Goal: Contribute content: Add original content to the website for others to see

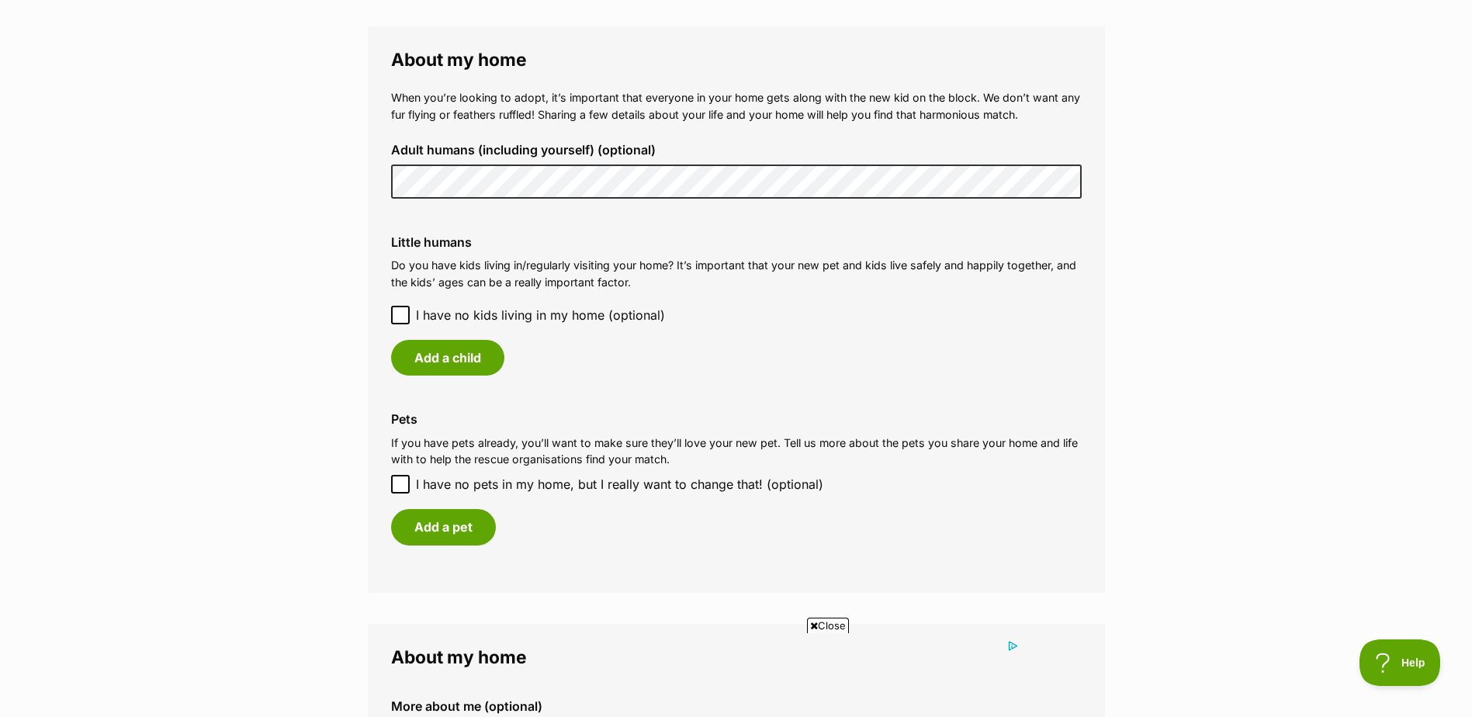
scroll to position [1125, 0]
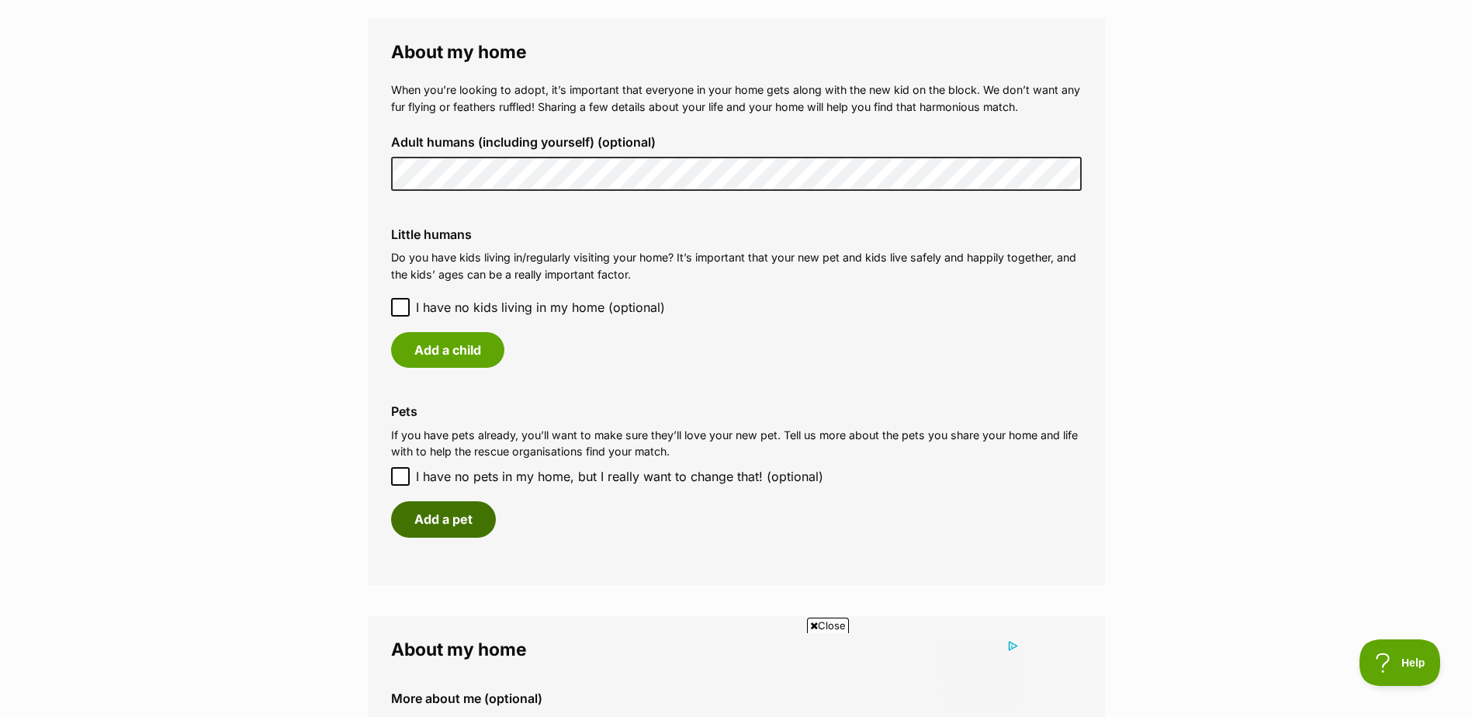
click at [420, 515] on button "Add a pet" at bounding box center [443, 519] width 105 height 36
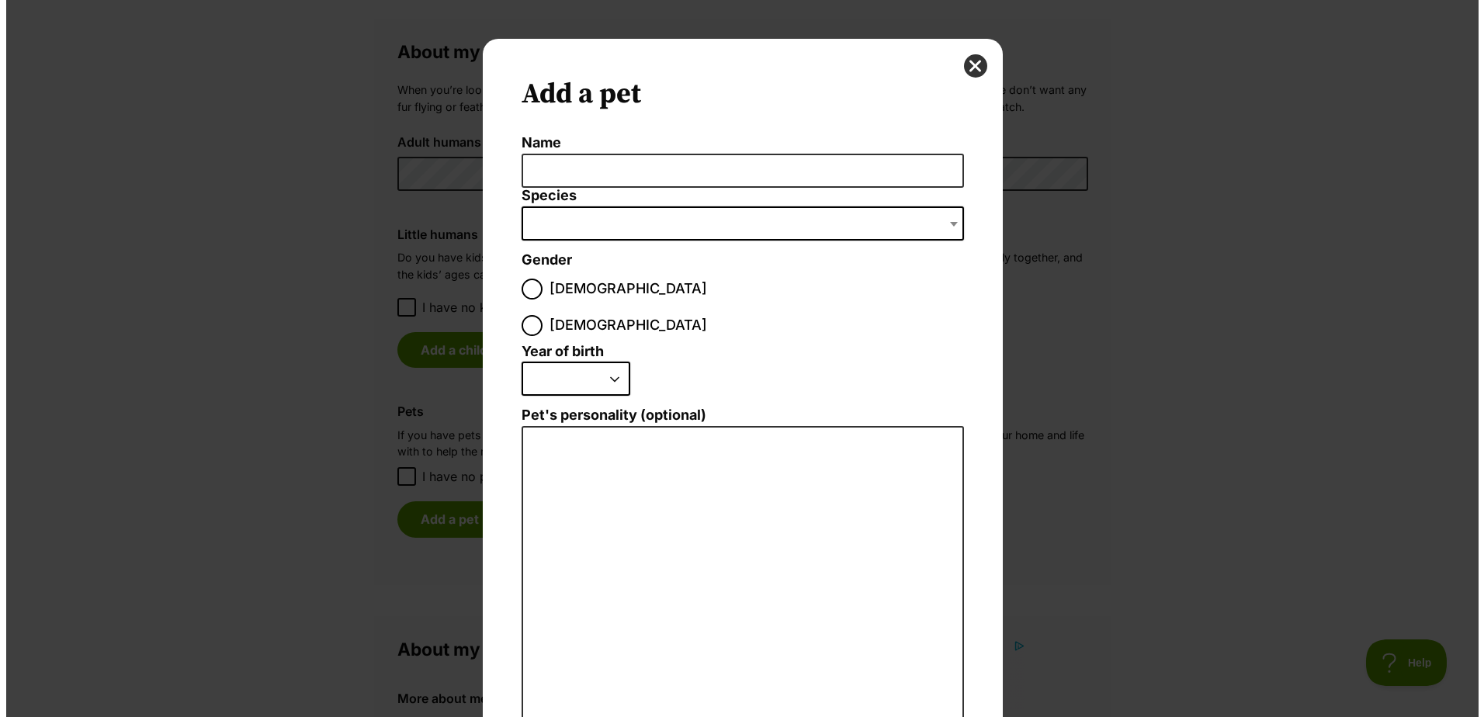
scroll to position [0, 0]
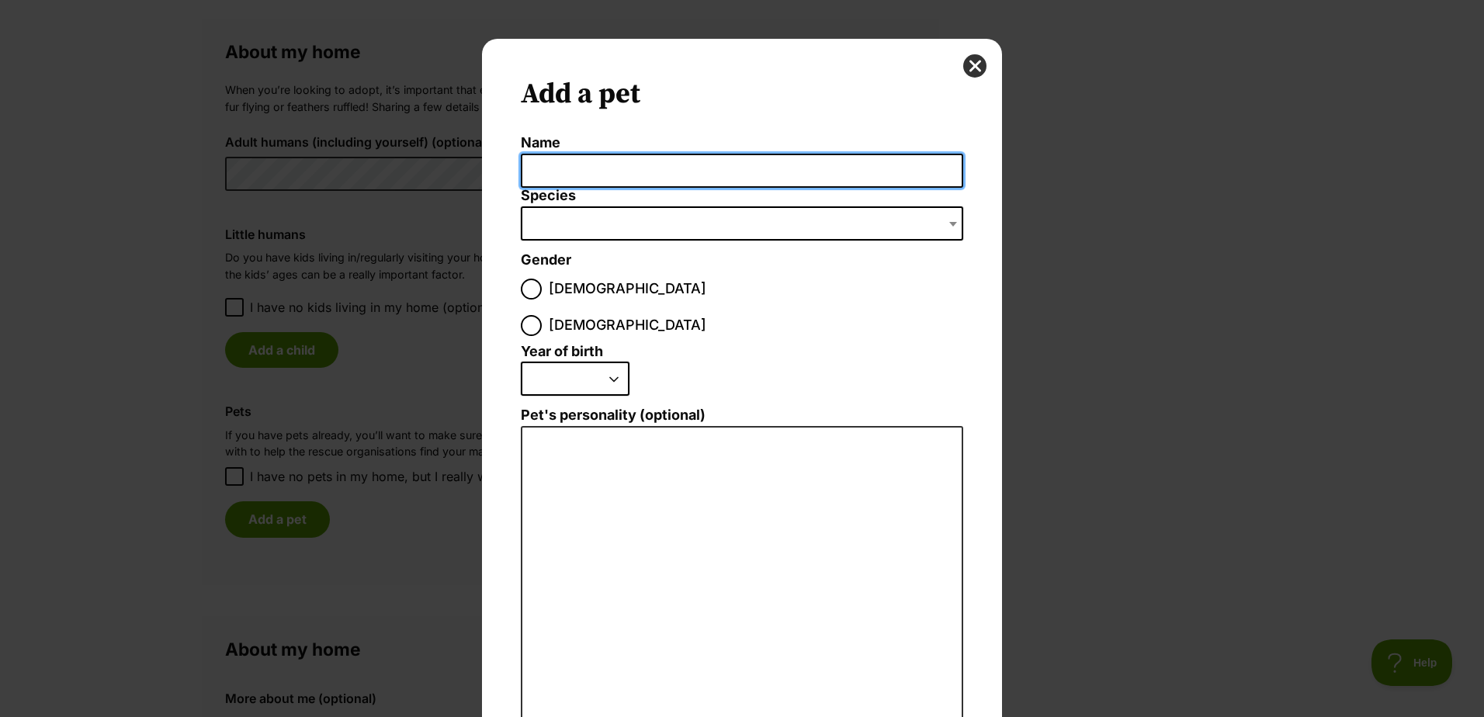
click at [555, 171] on input "Name" at bounding box center [742, 171] width 442 height 35
type input "Mia"
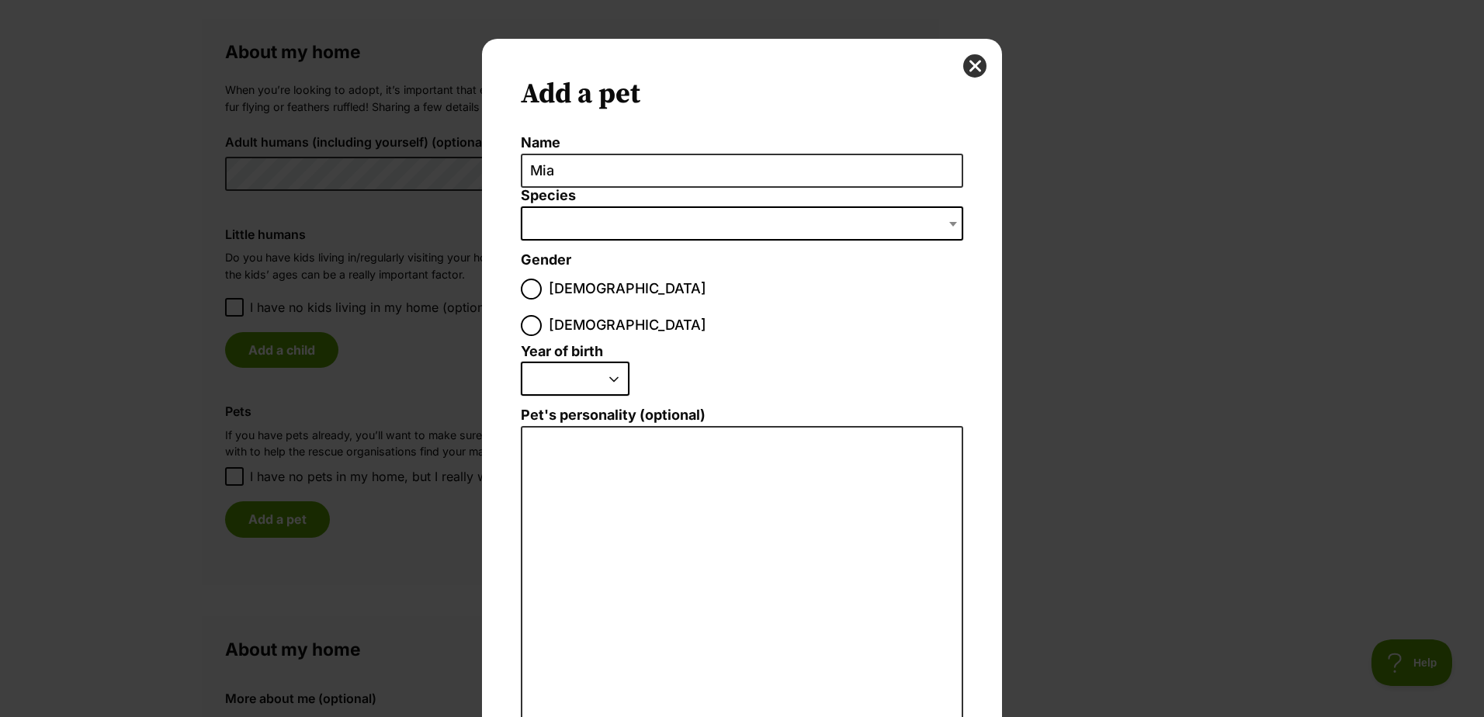
click at [573, 218] on span "Dialog Window - Close (Press escape to close)" at bounding box center [742, 223] width 442 height 34
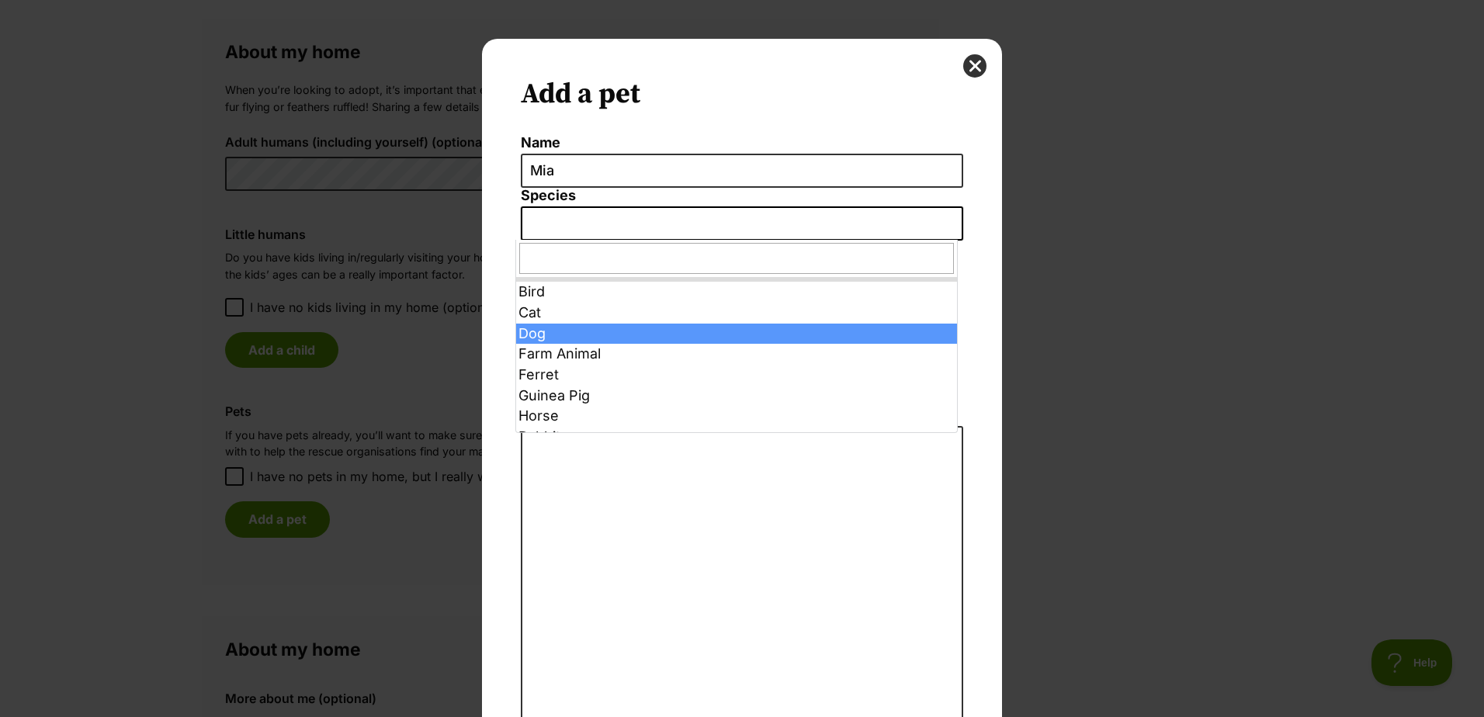
select select "1"
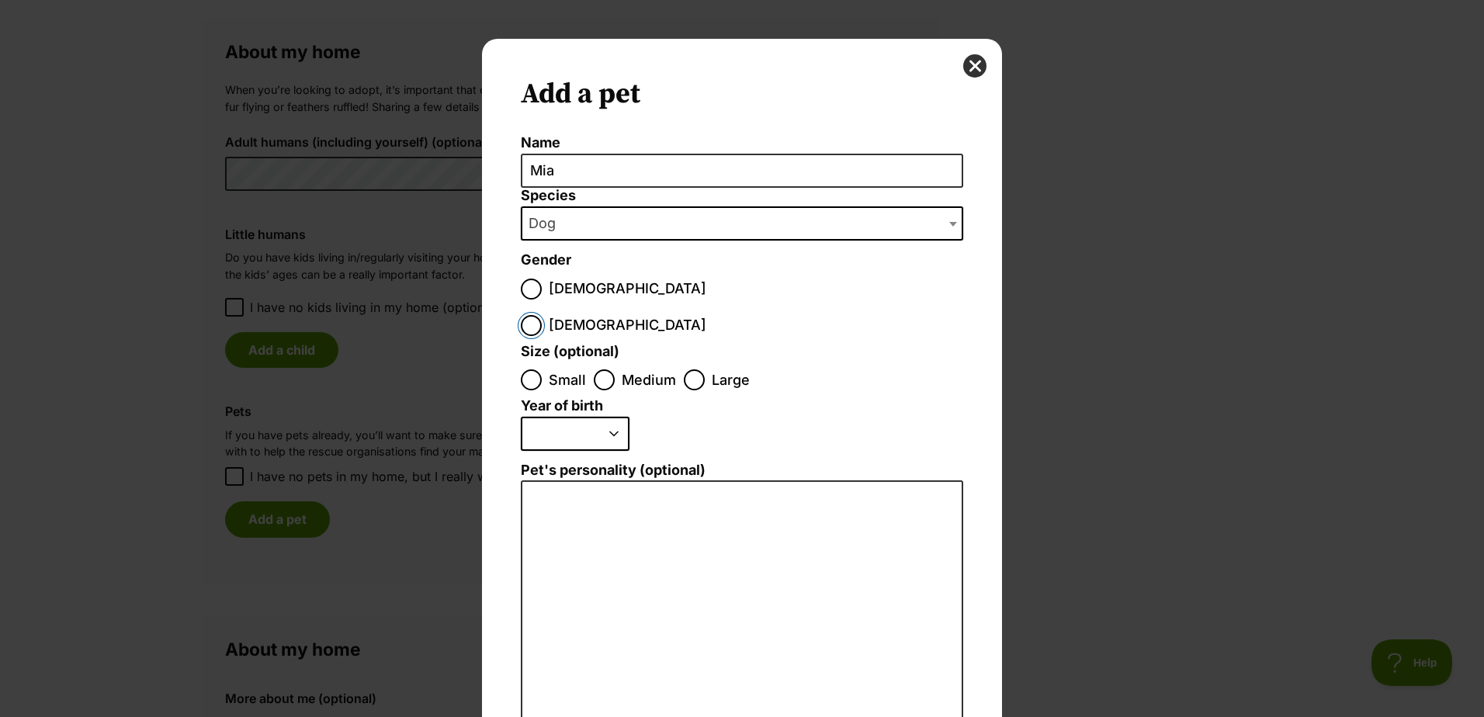
click at [542, 315] on input "[DEMOGRAPHIC_DATA]" at bounding box center [531, 325] width 21 height 21
radio input "true"
click at [530, 369] on input "Small" at bounding box center [531, 379] width 21 height 21
radio input "true"
click at [578, 417] on select "2025 2024 2023 2022 2021 2020 2019 2018 2017 2016 2015 2014 2013 2012 2011 2010…" at bounding box center [575, 434] width 109 height 34
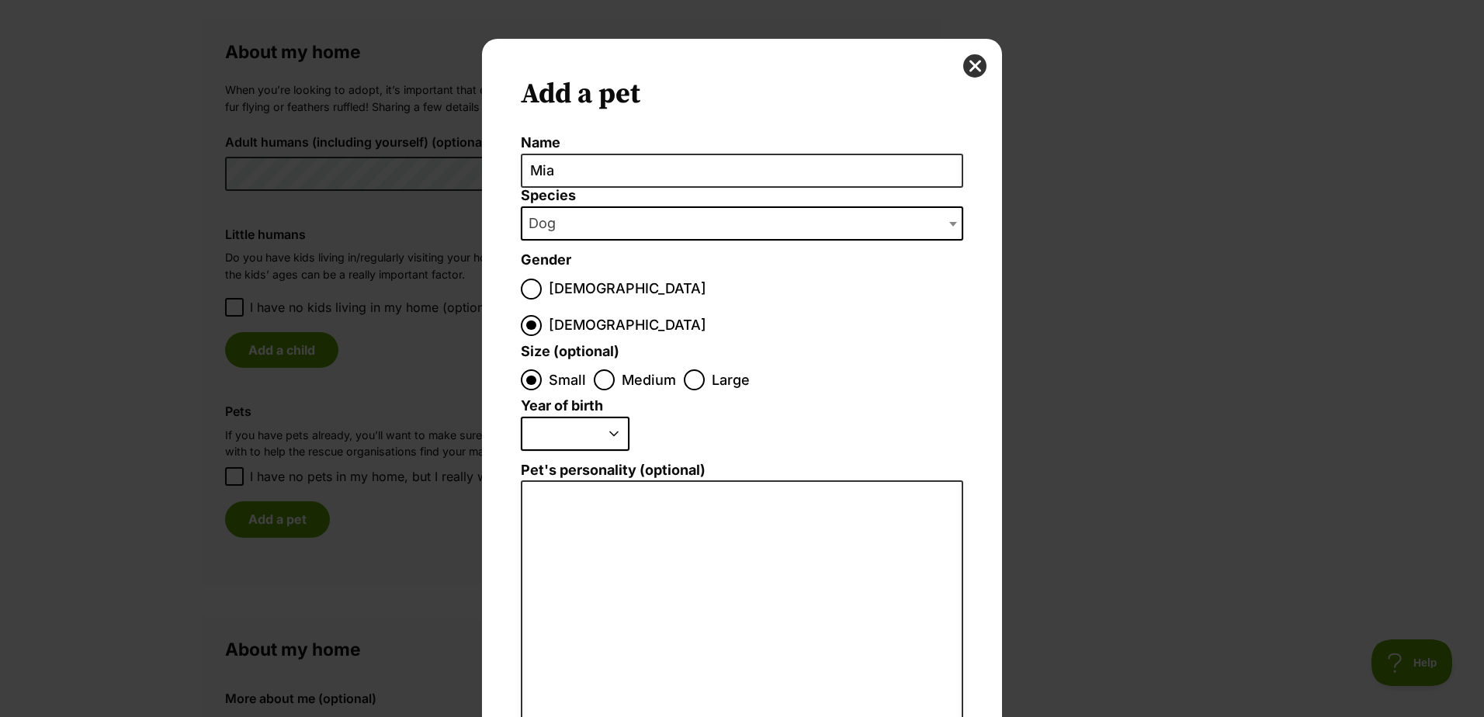
select select "2016"
click at [521, 417] on select "2025 2024 2023 2022 2021 2020 2019 2018 2017 2016 2015 2014 2013 2012 2011 2010…" at bounding box center [575, 434] width 109 height 34
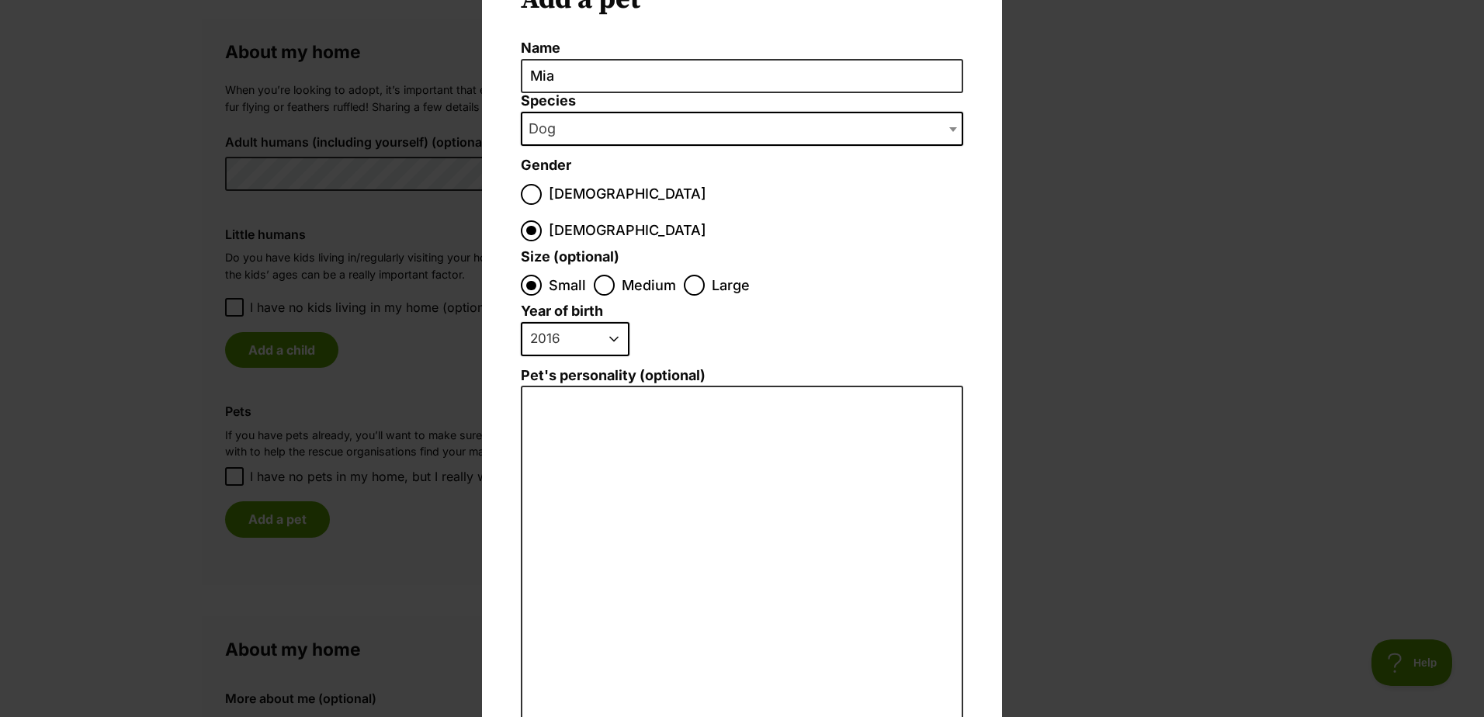
scroll to position [116, 0]
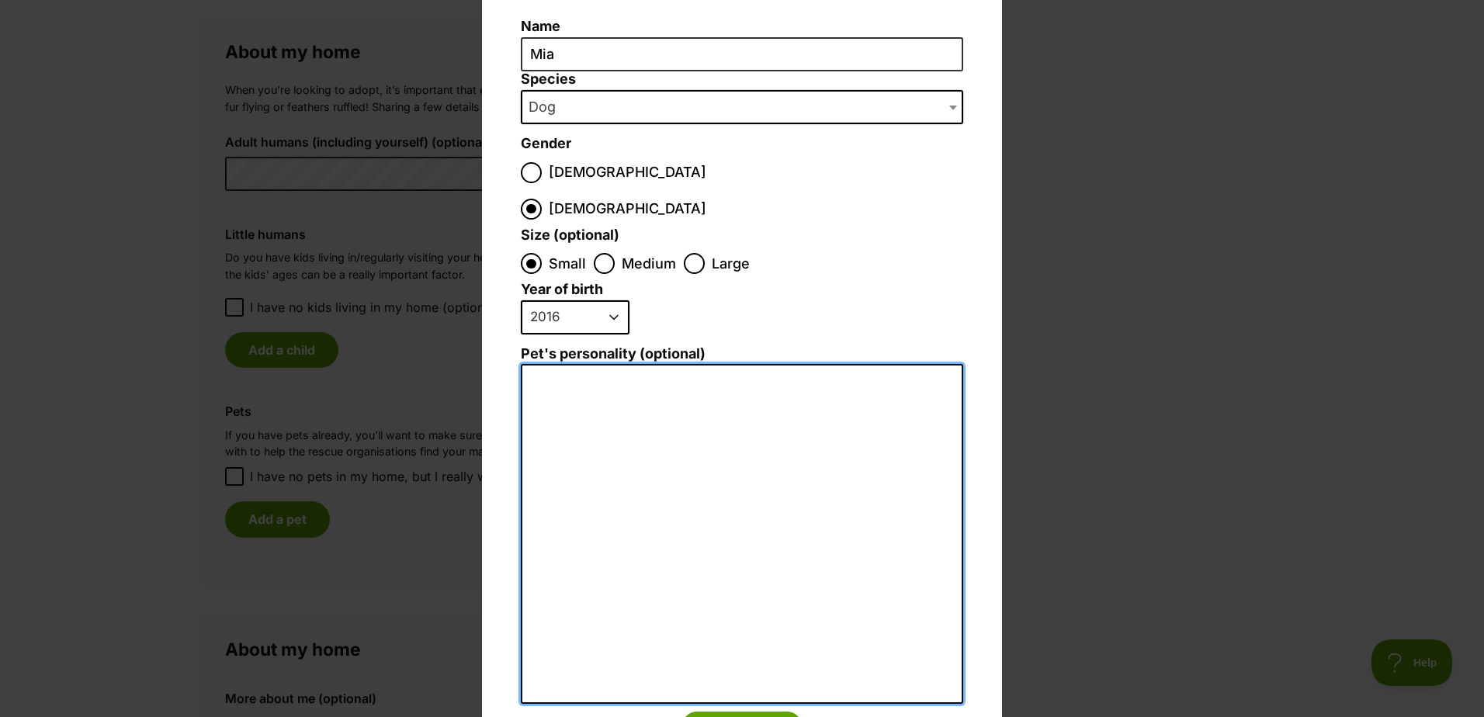
click at [573, 364] on textarea "Pet's personality (optional)" at bounding box center [742, 534] width 442 height 340
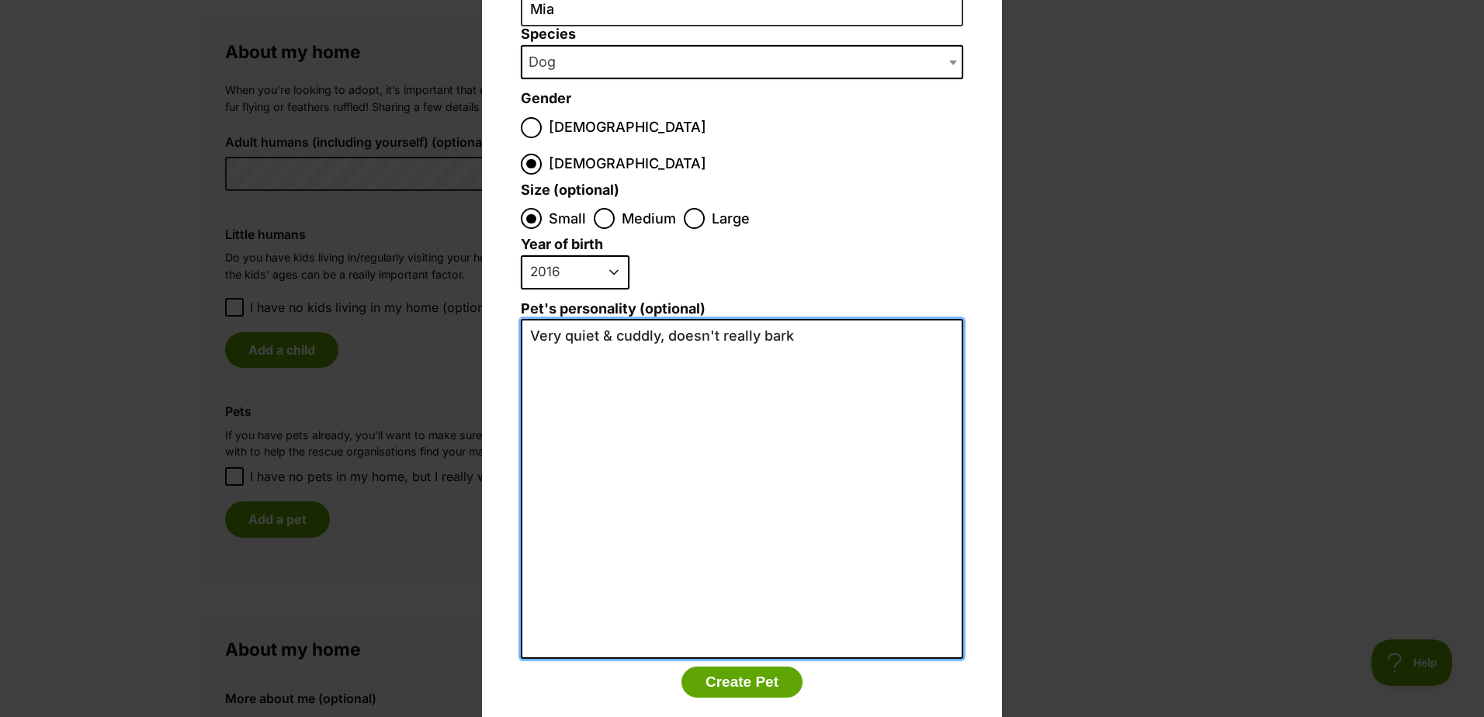
scroll to position [168, 0]
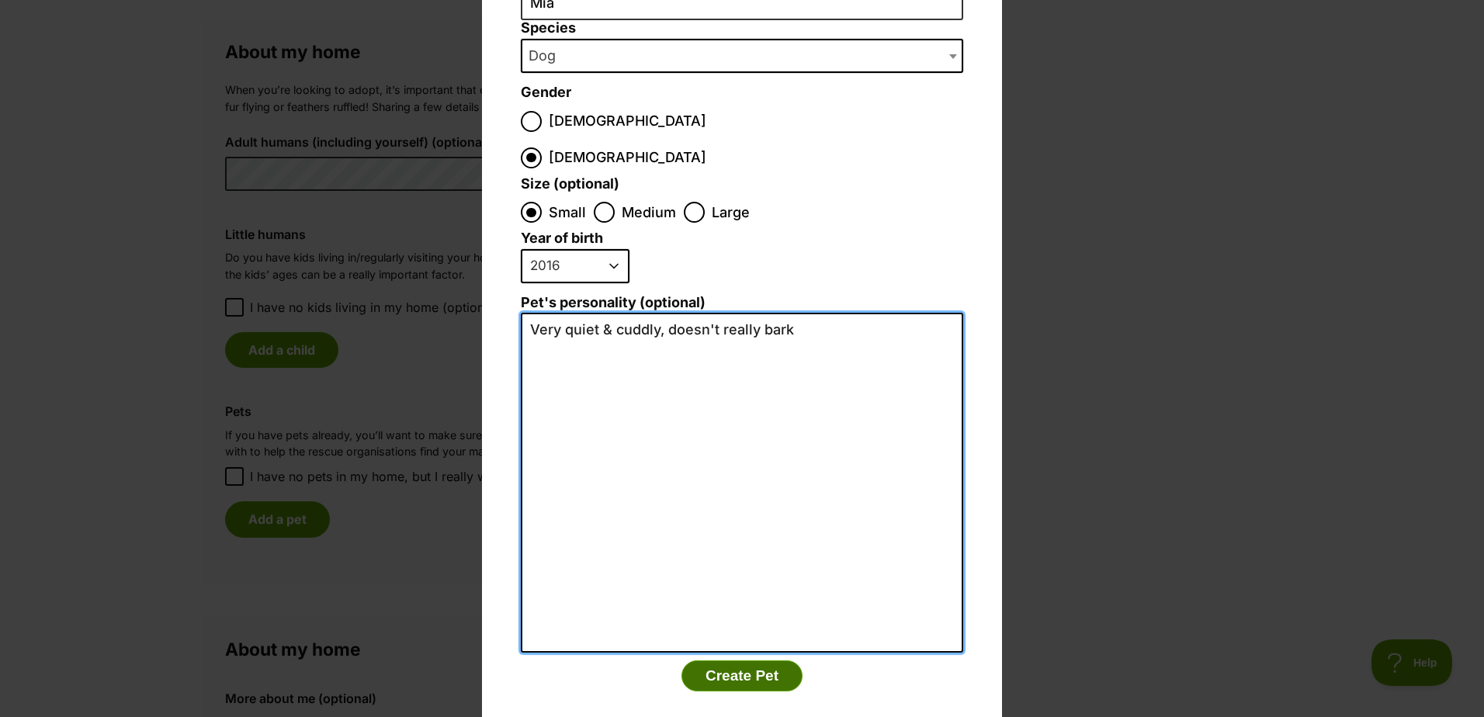
type textarea "Very quiet & cuddly, doesn't really bark"
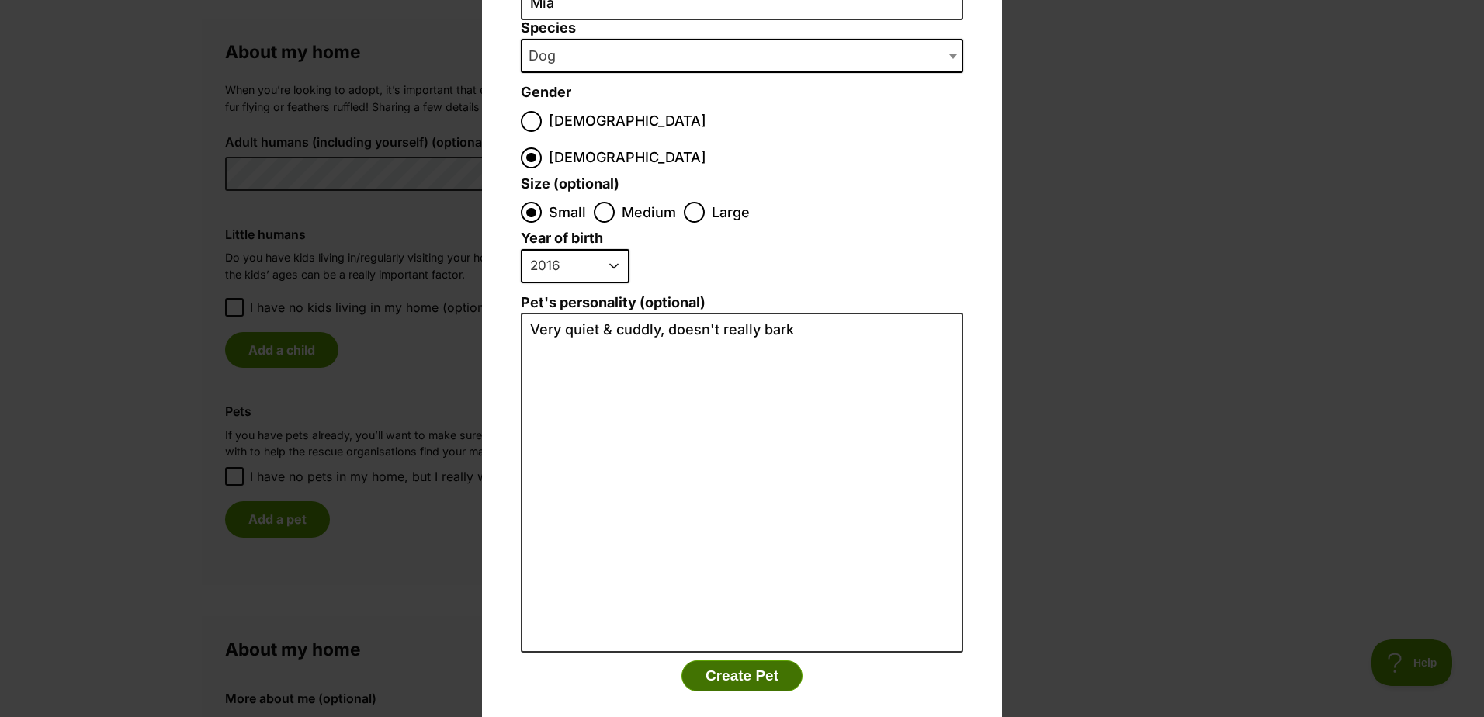
click at [755, 661] on button "Create Pet" at bounding box center [742, 676] width 121 height 31
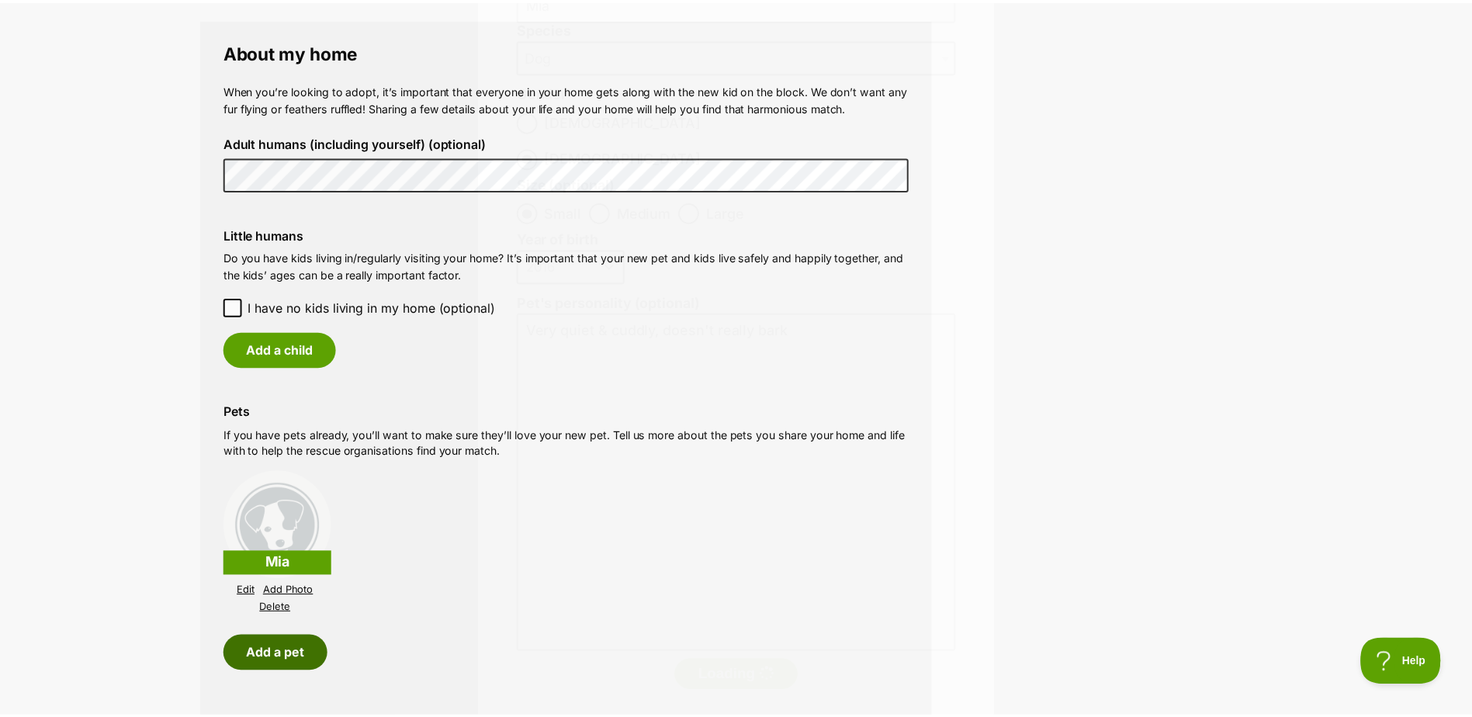
scroll to position [1125, 0]
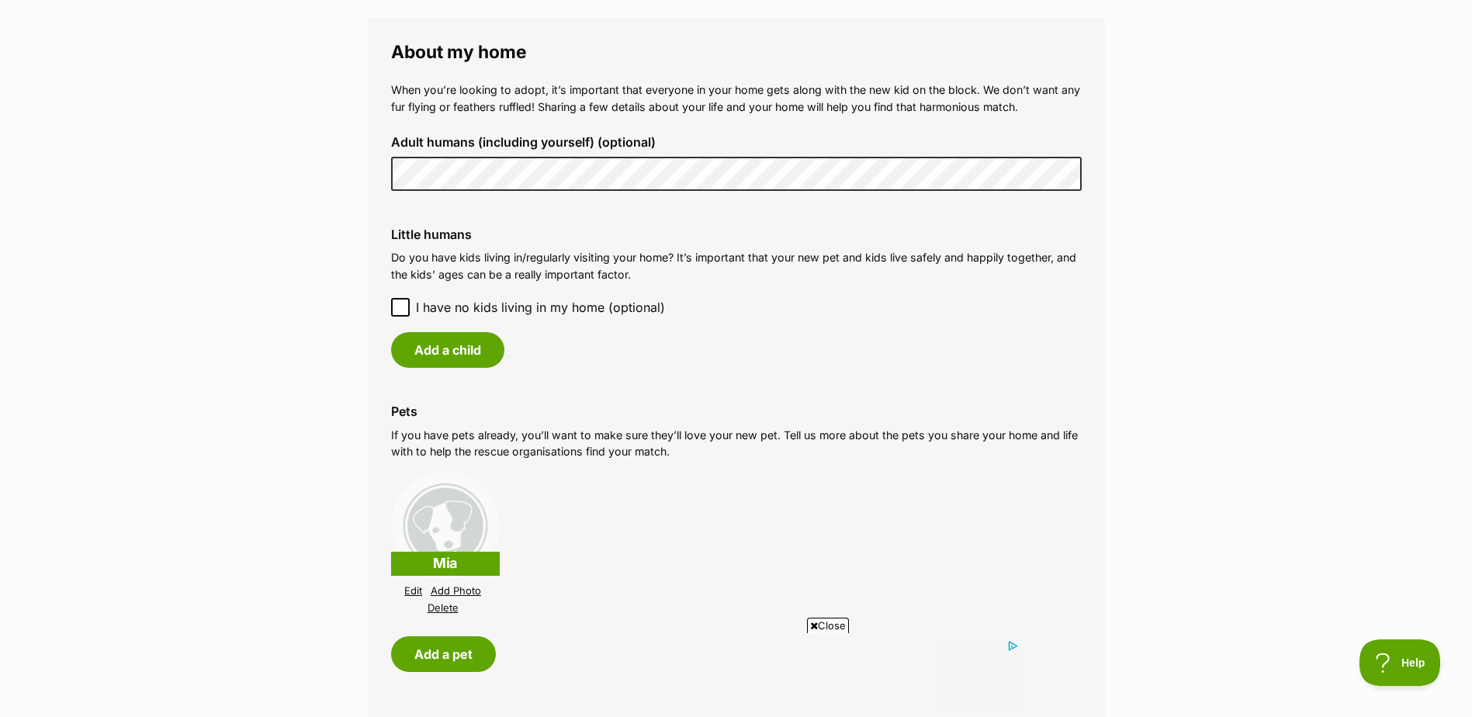
click at [401, 306] on icon at bounding box center [400, 307] width 11 height 11
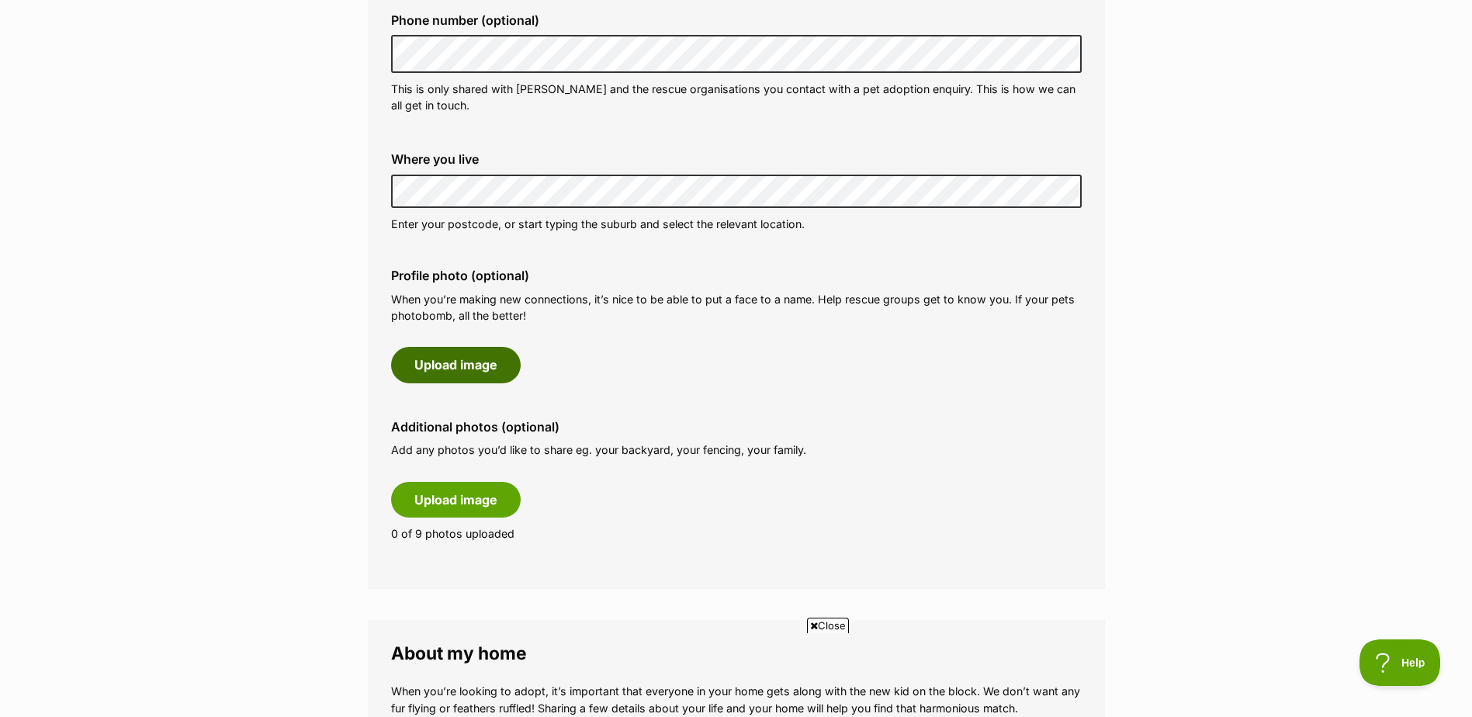
scroll to position [0, 0]
click at [476, 367] on button "Upload image" at bounding box center [456, 365] width 130 height 36
